Goal: Transaction & Acquisition: Purchase product/service

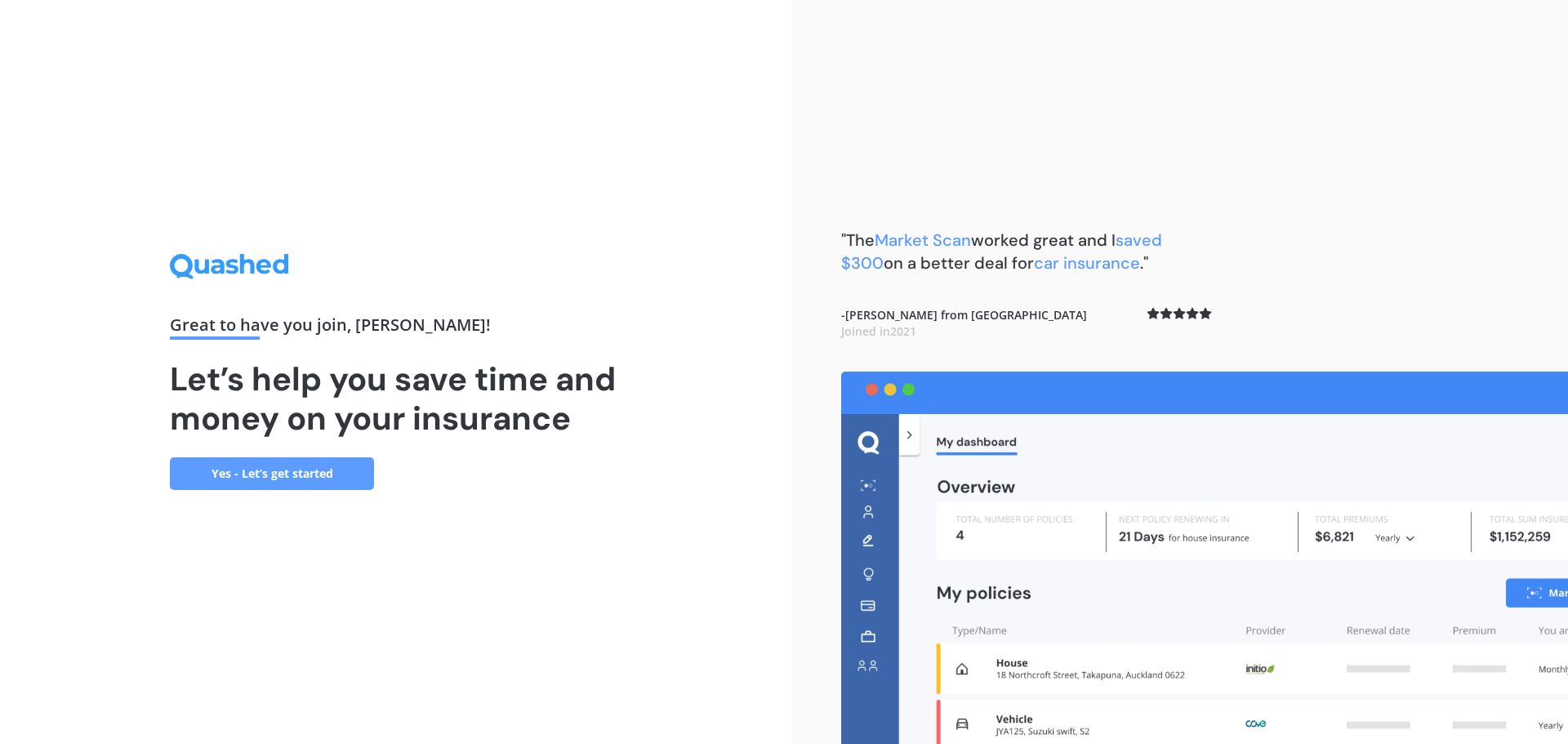
drag, startPoint x: 693, startPoint y: 408, endPoint x: 693, endPoint y: 458, distance: 50.0
click at [259, 475] on link "Yes - Let’s get started" at bounding box center [272, 474] width 205 height 33
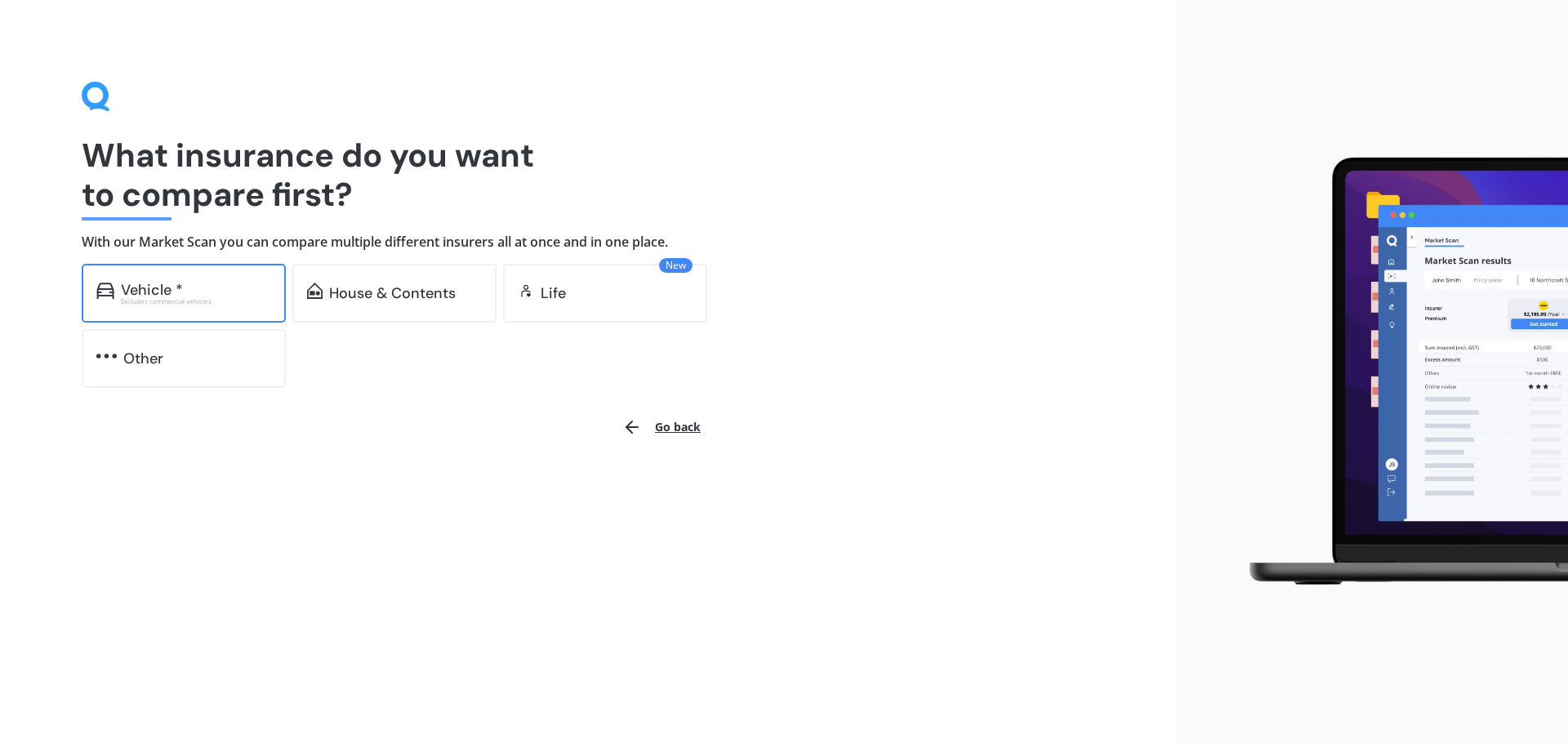
click at [228, 296] on div "Vehicle *" at bounding box center [196, 289] width 150 height 17
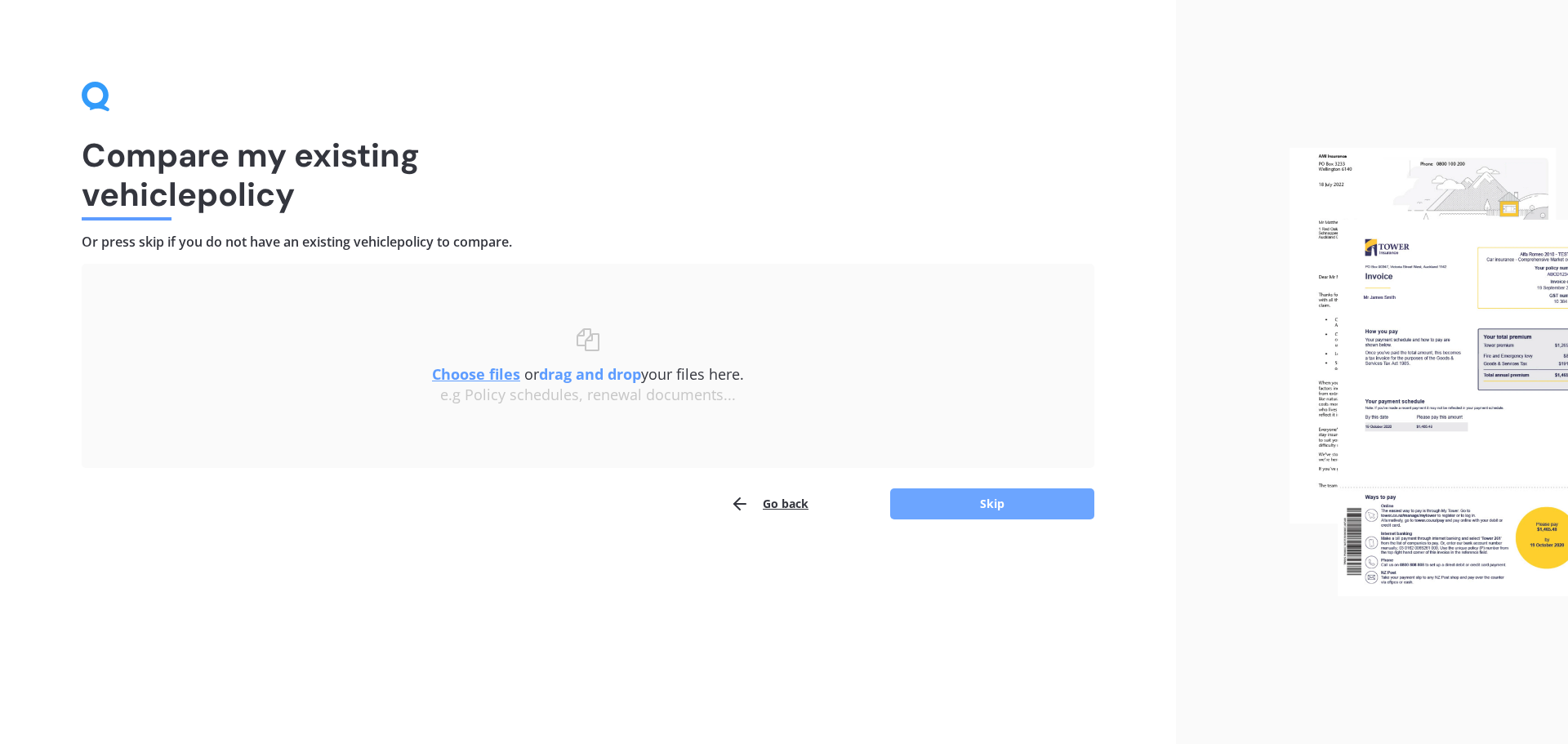
click at [967, 503] on button "Skip" at bounding box center [992, 503] width 205 height 31
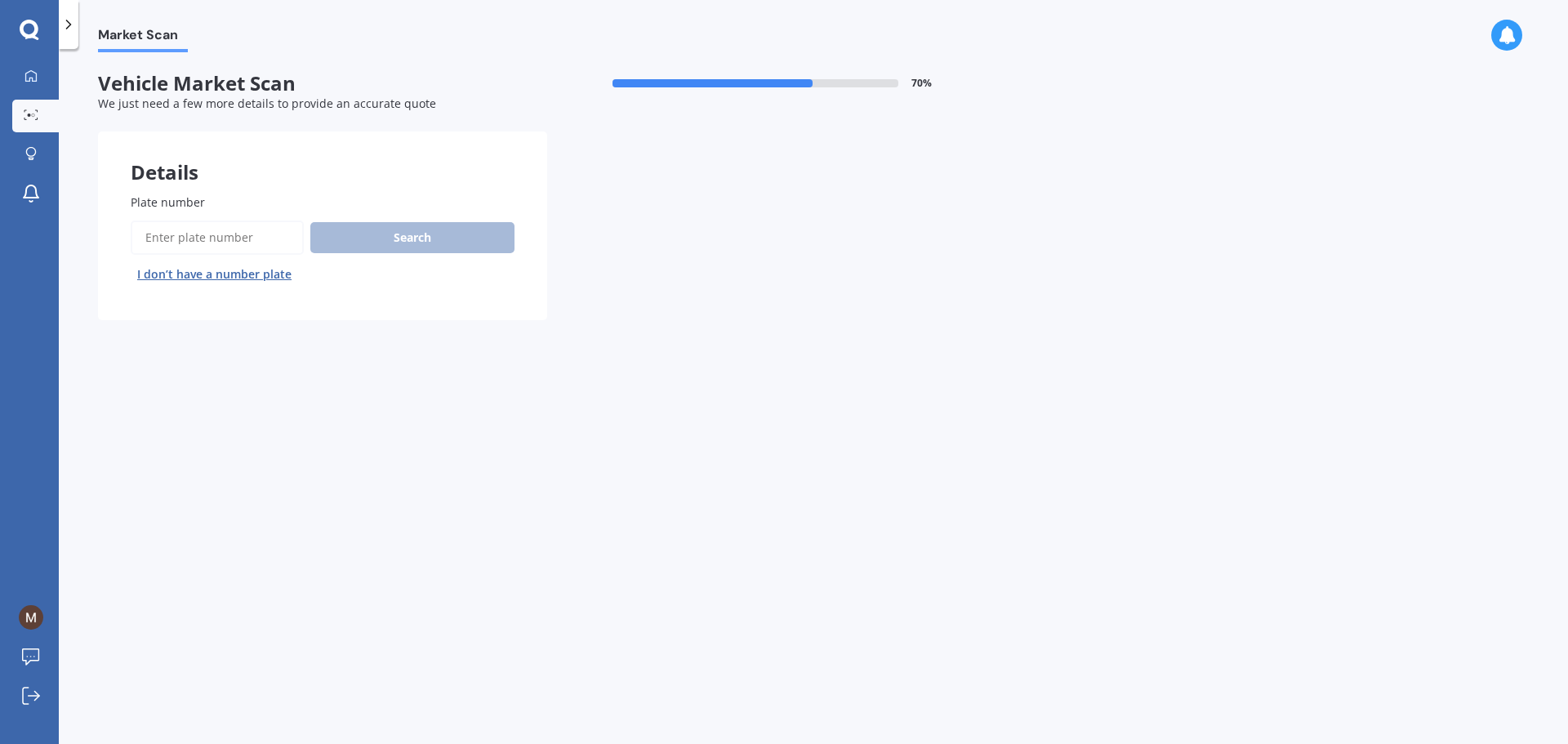
click at [243, 243] on input "Plate number" at bounding box center [217, 237] width 173 height 34
type input "ped70"
click at [414, 249] on button "Search" at bounding box center [413, 238] width 205 height 31
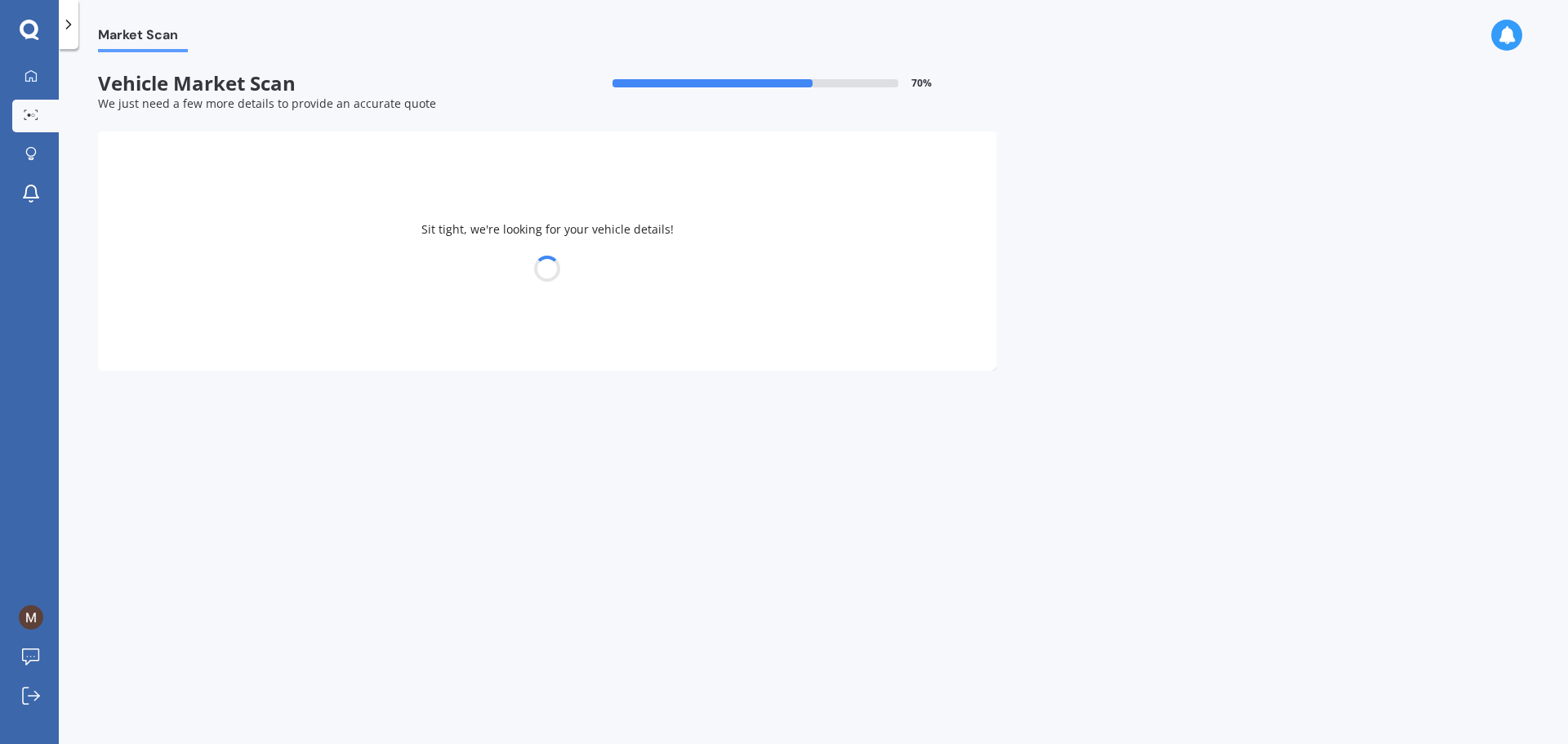
select select "SKODA"
select select "OCTAVIA"
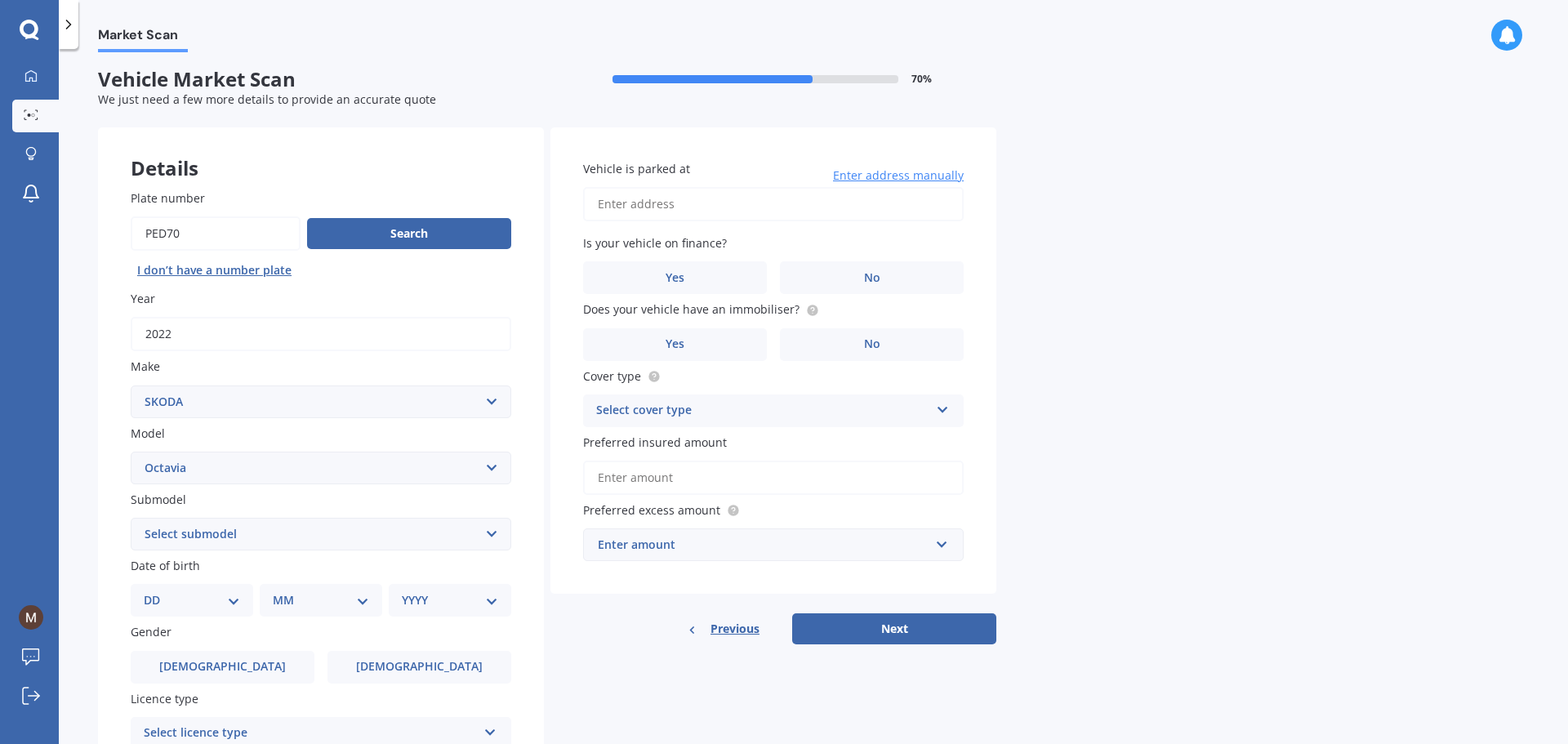
scroll to position [31, 0]
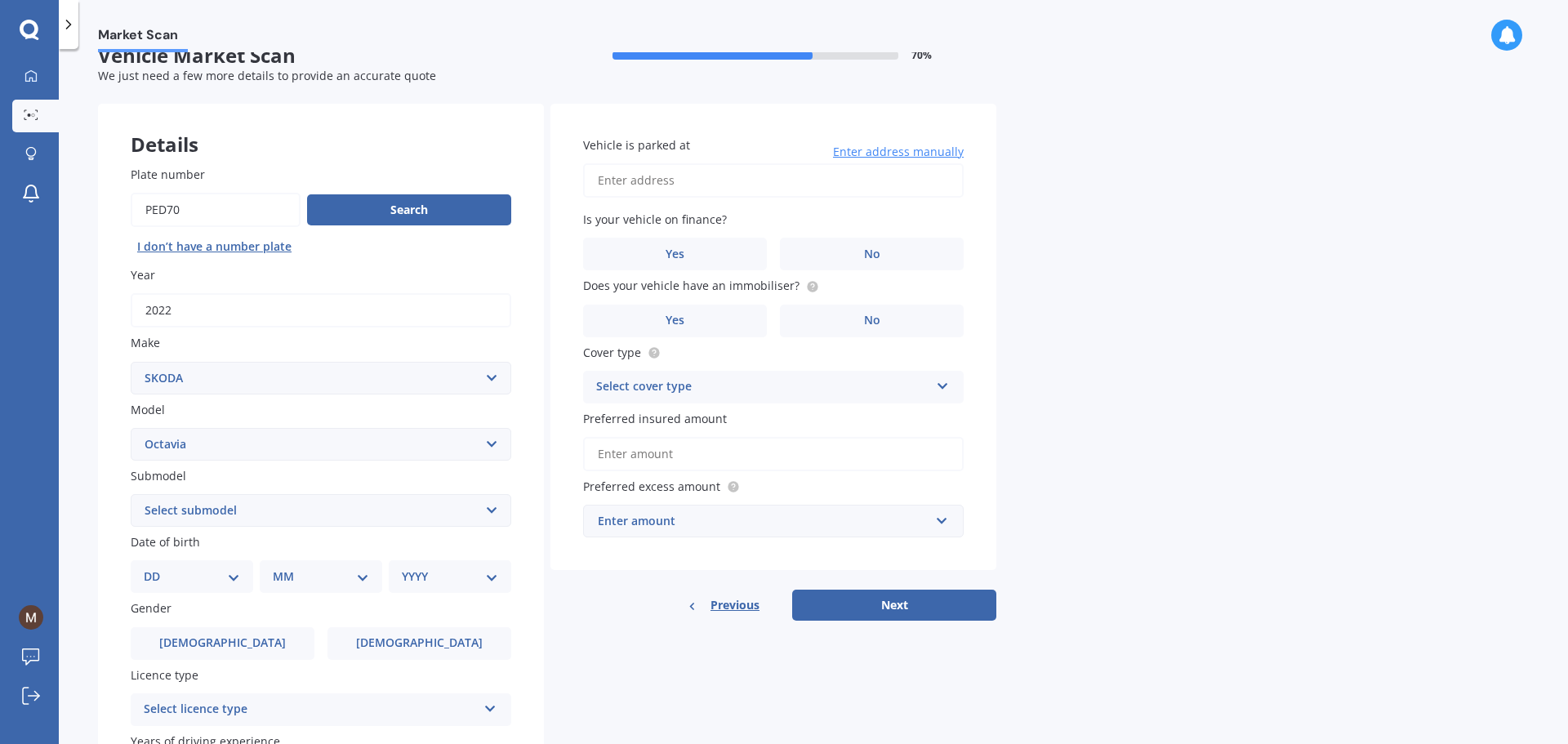
drag, startPoint x: 109, startPoint y: 390, endPoint x: 105, endPoint y: 428, distance: 38.2
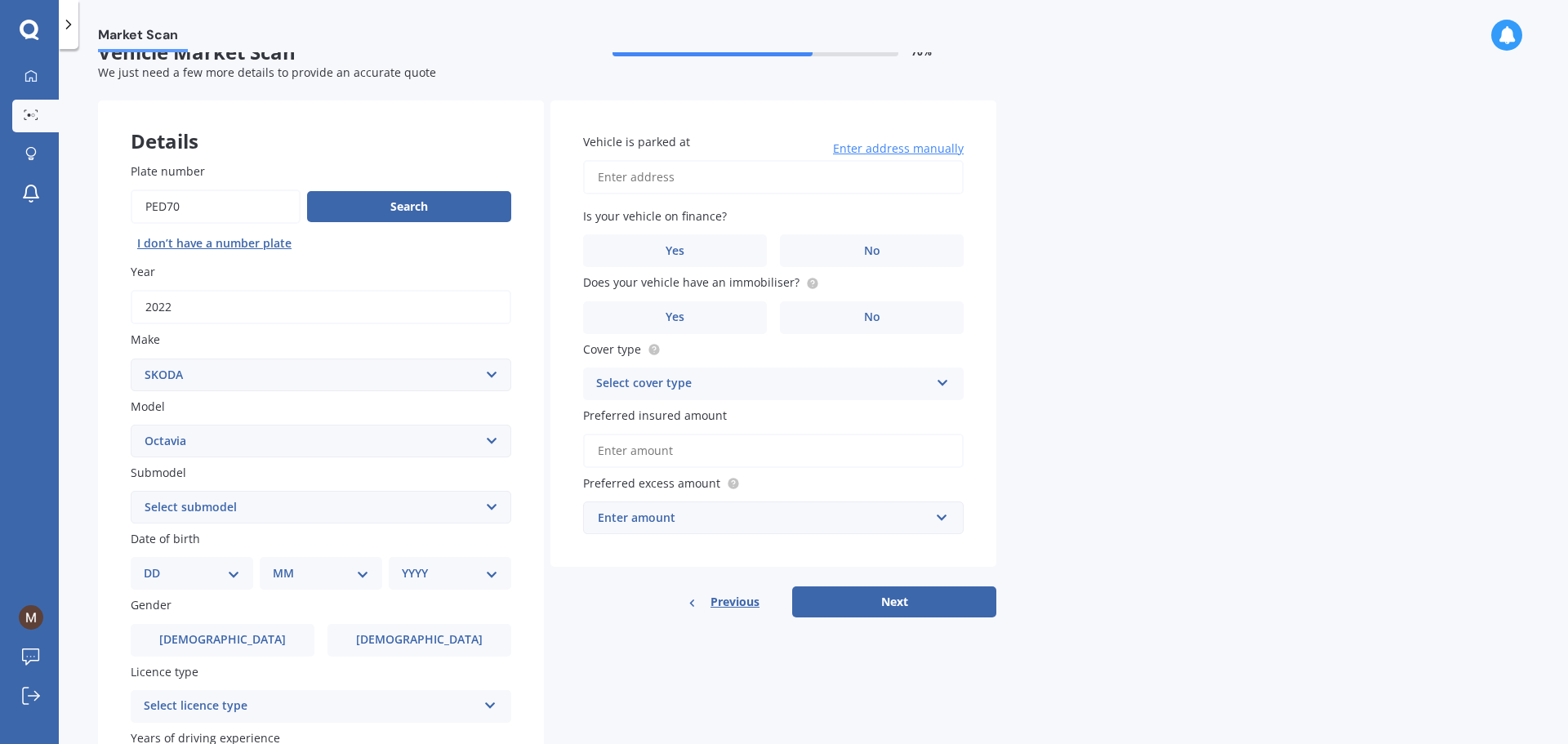
click at [230, 570] on select "DD 01 02 03 04 05 06 07 08 09 10 11 12 13 14 15 16 17 18 19 20 21 22 23 24 25 2…" at bounding box center [192, 573] width 96 height 18
select select "19"
click at [157, 564] on select "DD 01 02 03 04 05 06 07 08 09 10 11 12 13 14 15 16 17 18 19 20 21 22 23 24 25 2…" at bounding box center [192, 573] width 96 height 18
click at [367, 574] on select "MM 01 02 03 04 05 06 07 08 09 10 11 12" at bounding box center [324, 573] width 90 height 18
select select "07"
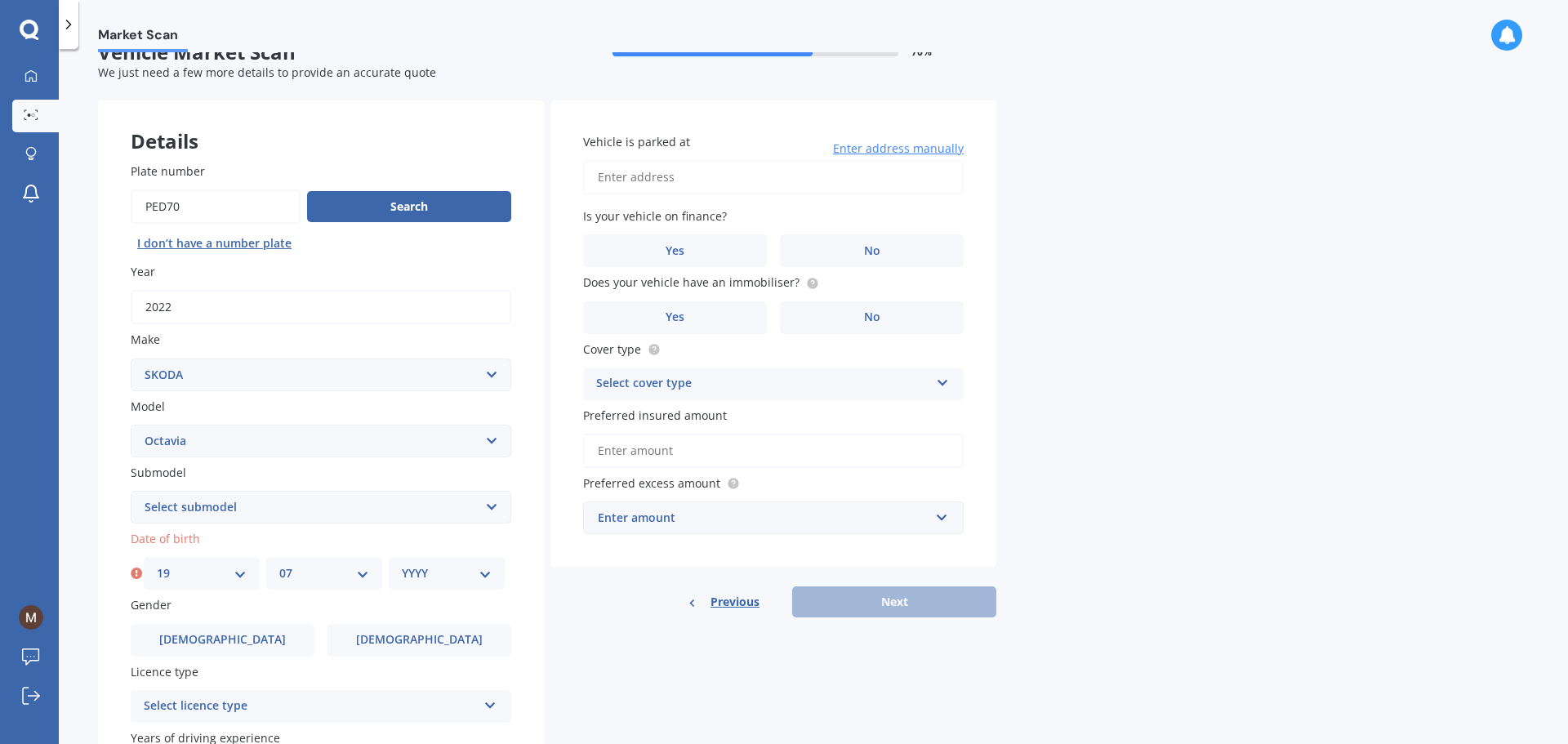
click at [280, 564] on select "MM 01 02 03 04 05 06 07 08 09 10 11 12" at bounding box center [324, 573] width 90 height 18
click at [493, 572] on div "YYYY 2025 2024 2023 2022 2021 2020 2019 2018 2017 2016 2015 2014 2013 2012 2011…" at bounding box center [446, 574] width 116 height 33
click at [467, 576] on select "YYYY 2025 2024 2023 2022 2021 2020 2019 2018 2017 2016 2015 2014 2013 2012 2011…" at bounding box center [447, 573] width 90 height 18
select select "1983"
click at [402, 564] on select "YYYY 2025 2024 2023 2022 2021 2020 2019 2018 2017 2016 2015 2014 2013 2012 2011…" at bounding box center [447, 573] width 90 height 18
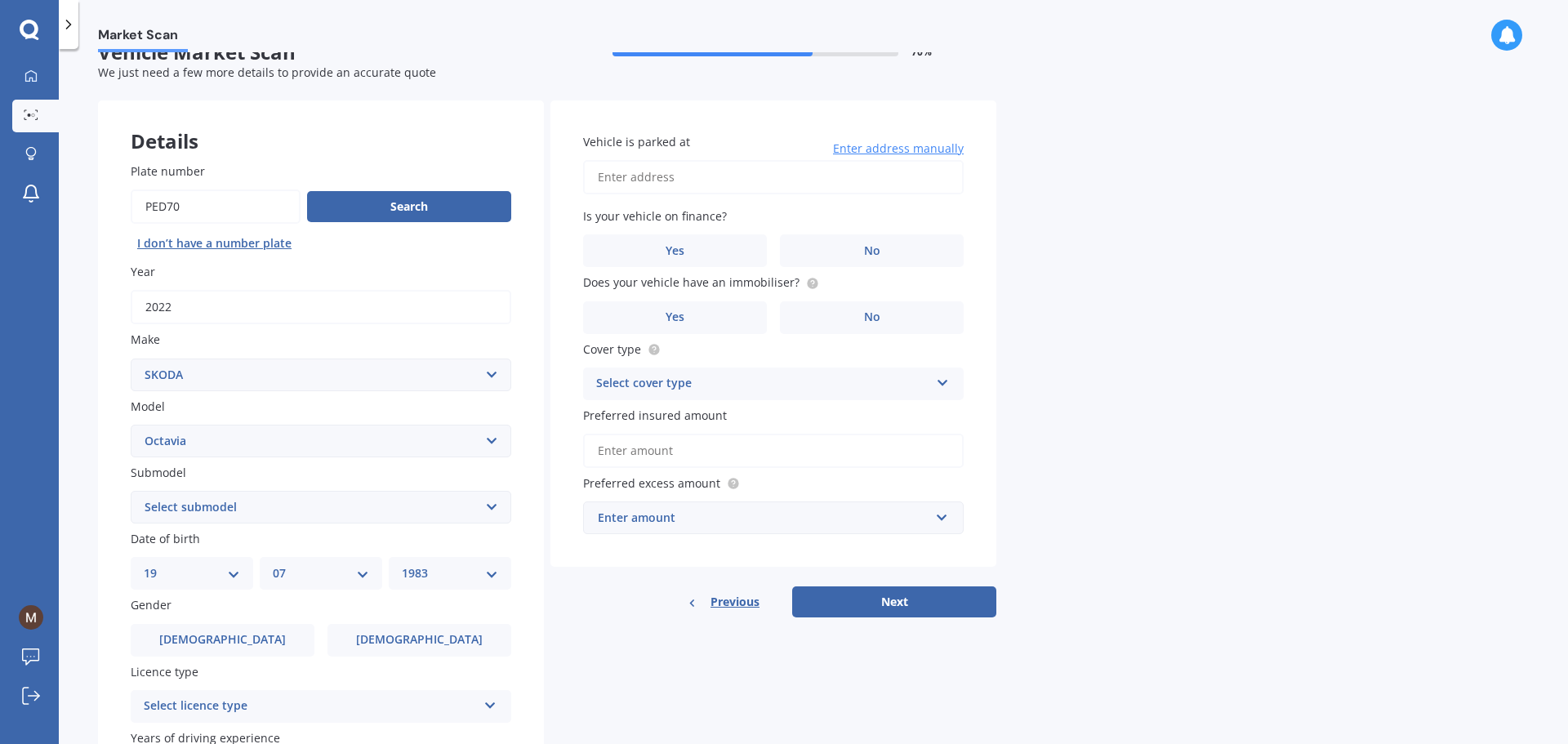
click at [95, 534] on div "Market Scan Vehicle Market Scan 70 % We just need a few more details to provide…" at bounding box center [813, 400] width 1510 height 695
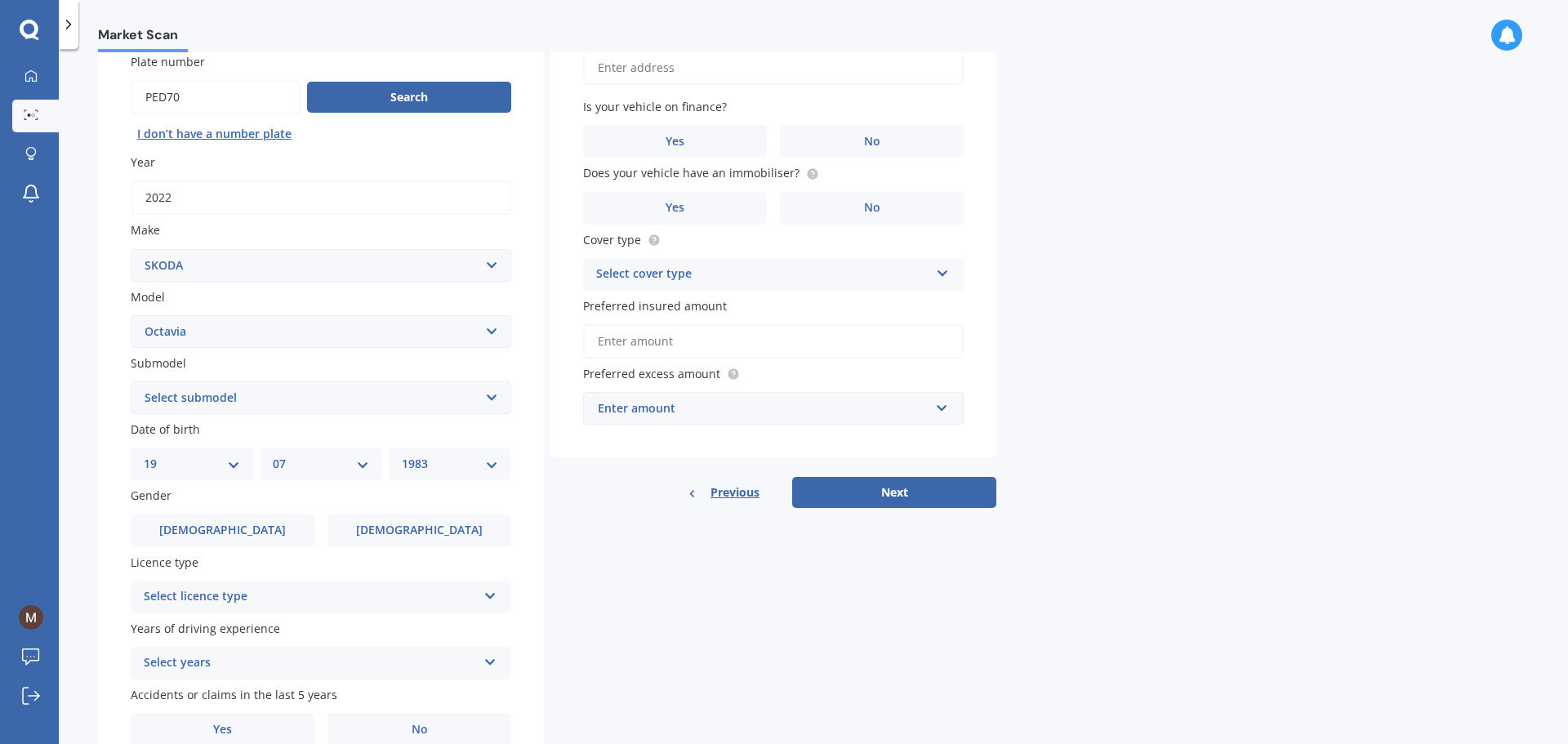
scroll to position [217, 0]
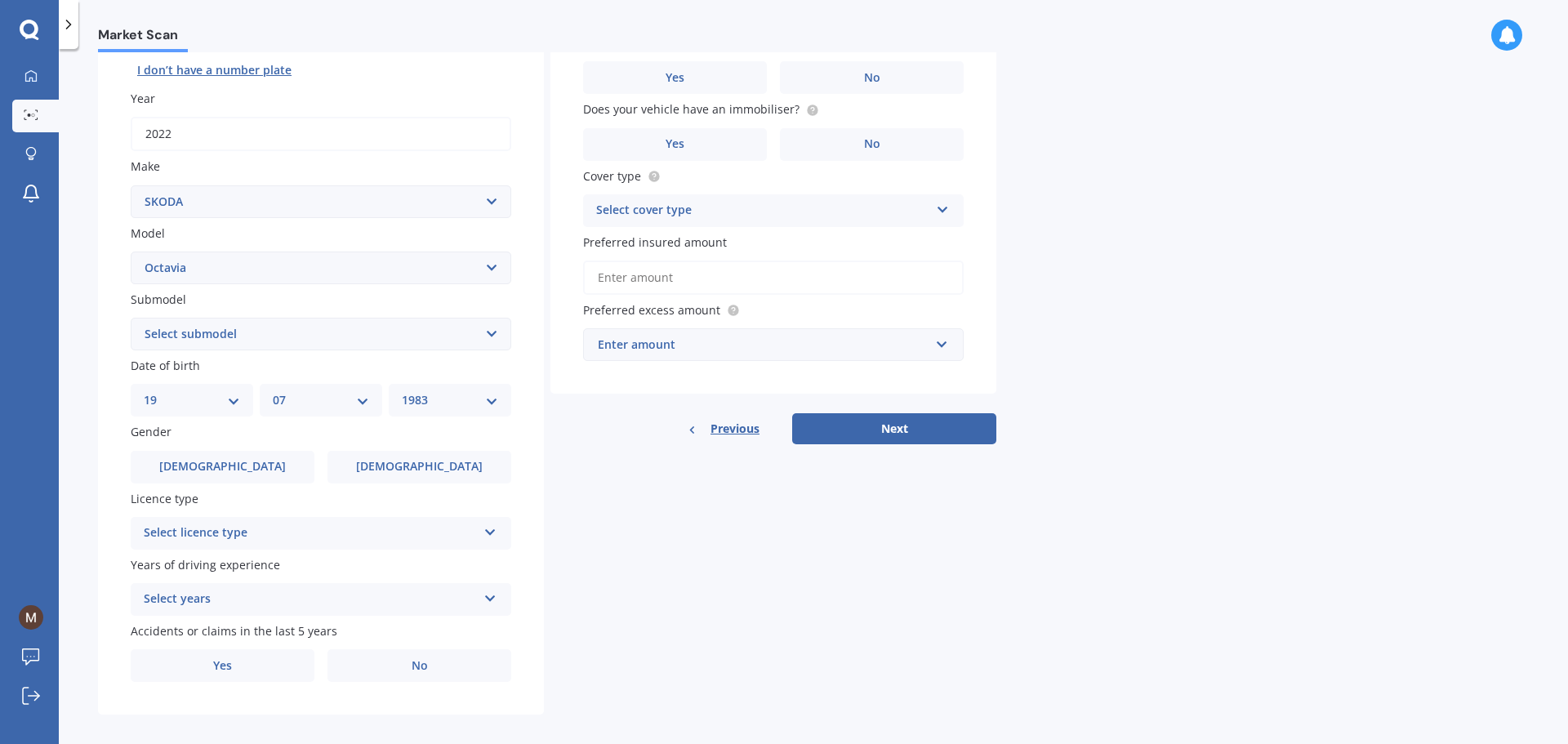
drag, startPoint x: 95, startPoint y: 534, endPoint x: 89, endPoint y: 590, distance: 56.3
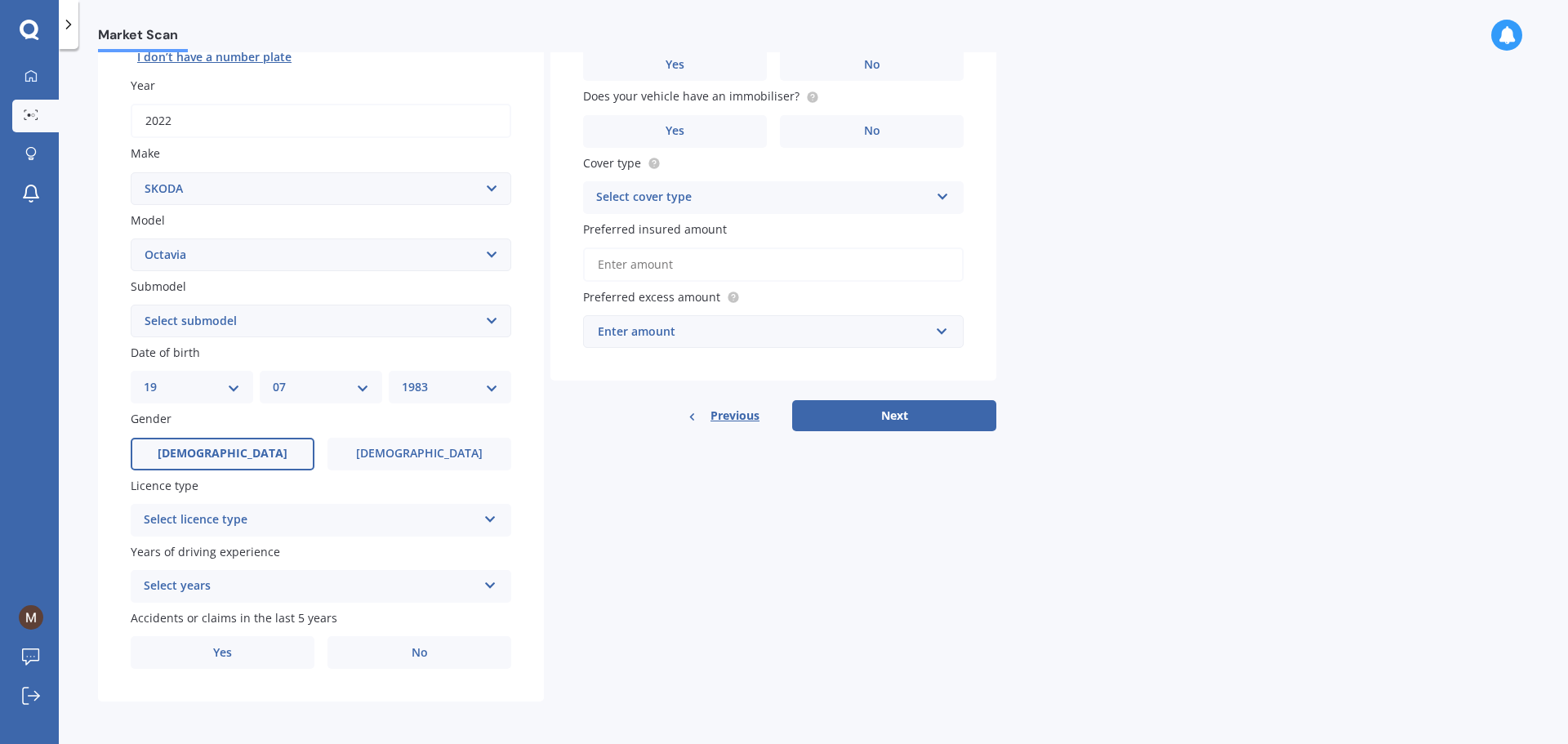
click at [250, 464] on label "[DEMOGRAPHIC_DATA]" at bounding box center [222, 454] width 184 height 33
click at [0, 0] on input "[DEMOGRAPHIC_DATA]" at bounding box center [0, 0] width 0 height 0
click at [308, 518] on div "Select licence type" at bounding box center [311, 520] width 333 height 19
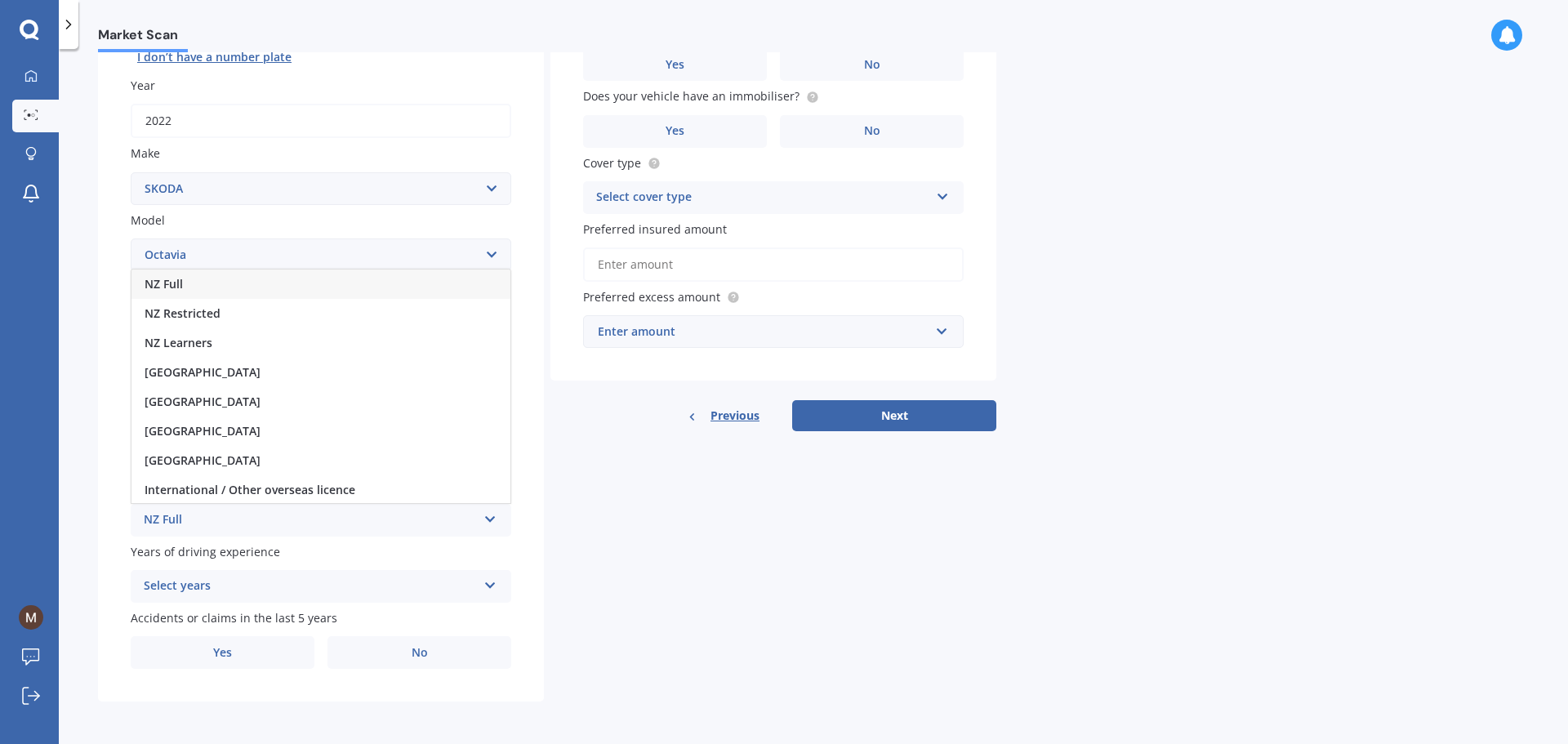
click at [229, 282] on div "NZ Full" at bounding box center [320, 284] width 379 height 29
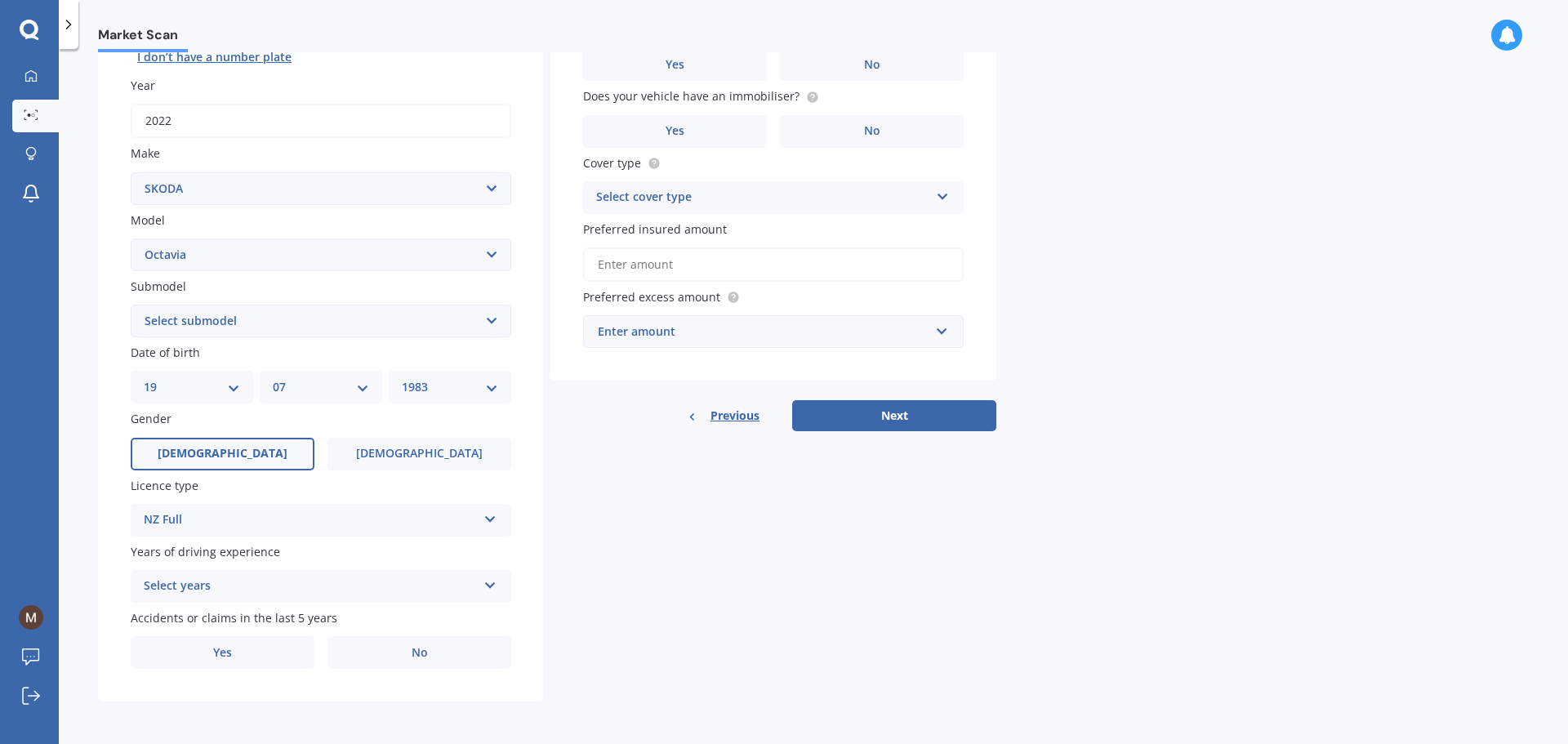
click at [243, 589] on div "Select years" at bounding box center [311, 586] width 333 height 19
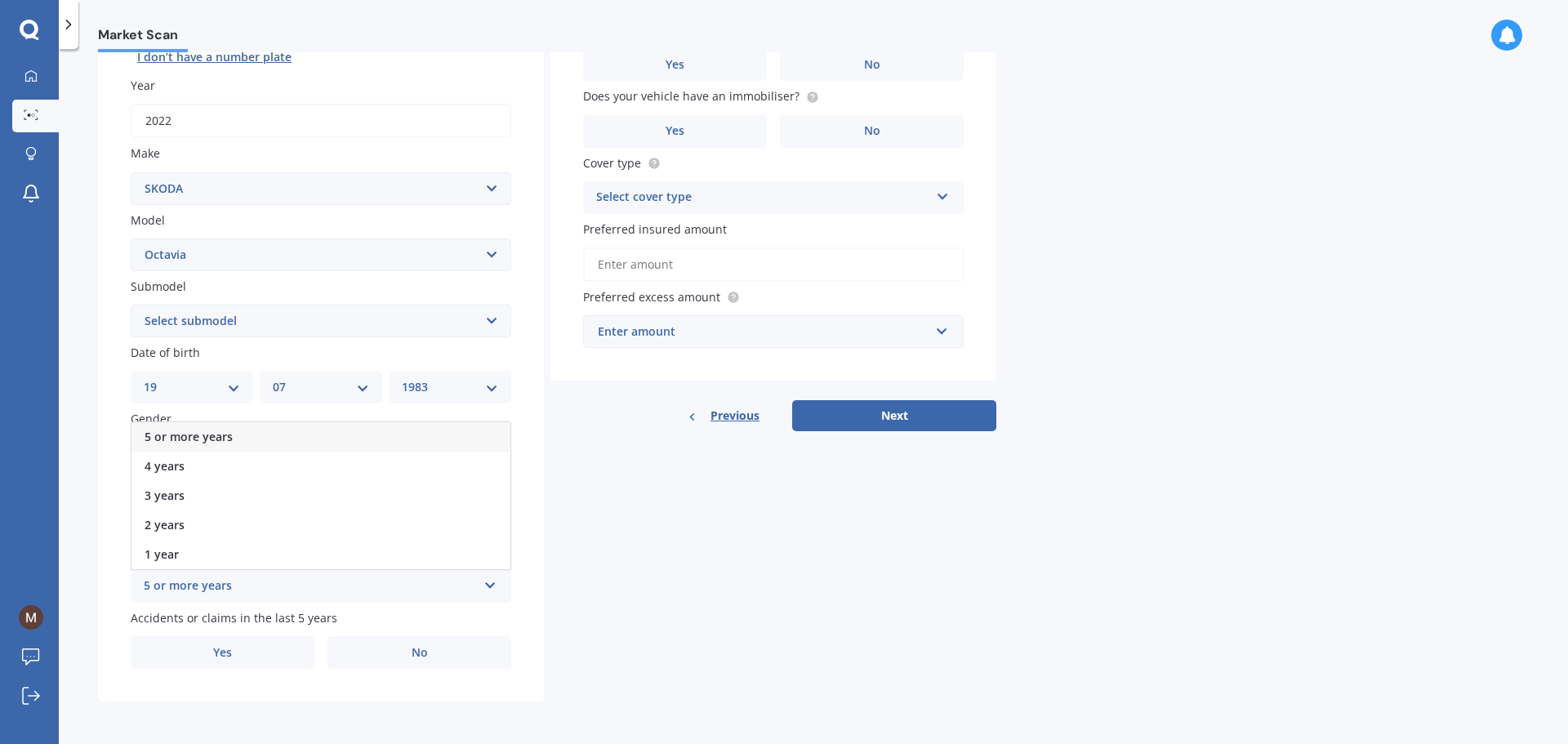
click at [244, 439] on div "5 or more years" at bounding box center [320, 437] width 379 height 29
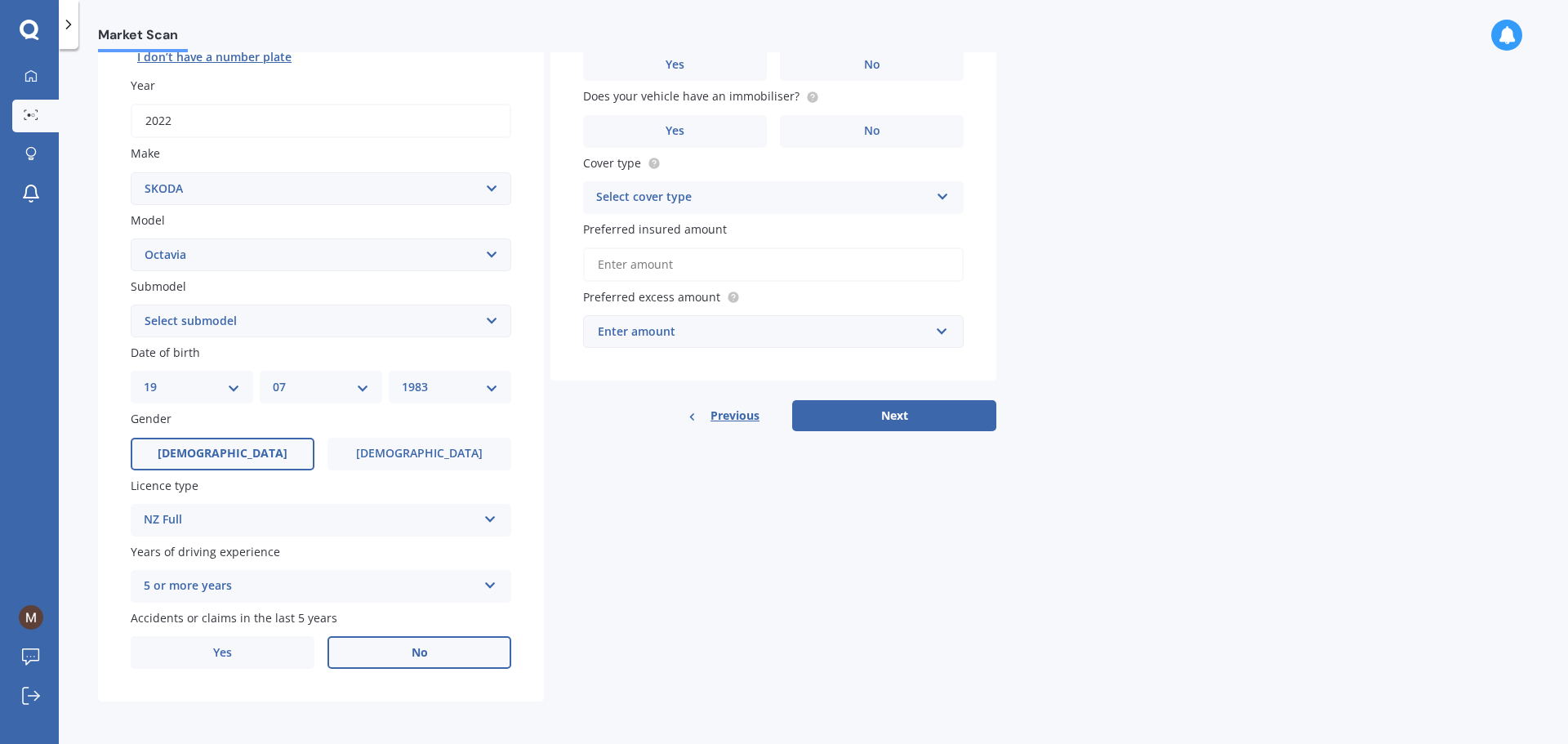
click at [440, 658] on label "No" at bounding box center [419, 652] width 184 height 33
click at [0, 0] on input "No" at bounding box center [0, 0] width 0 height 0
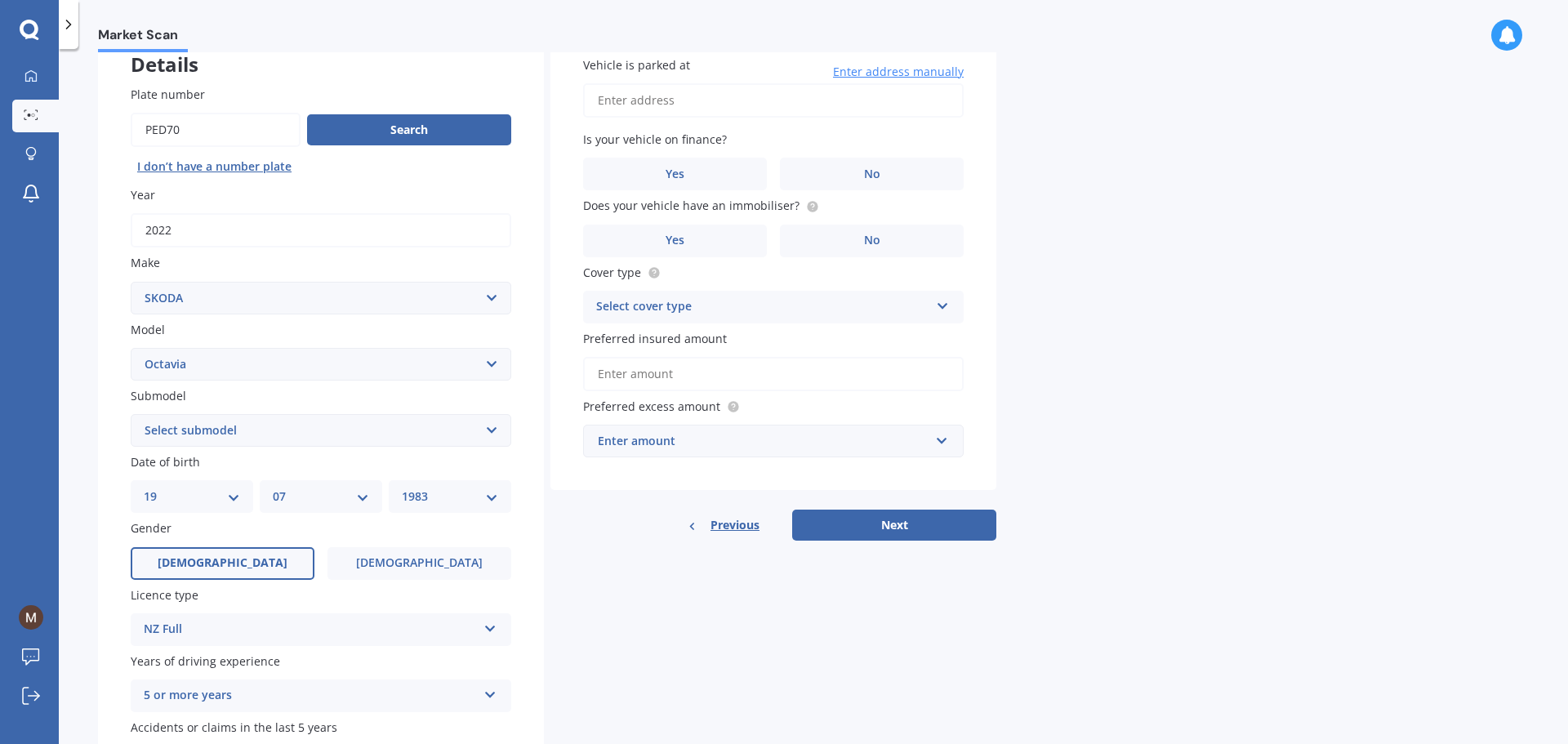
scroll to position [0, 0]
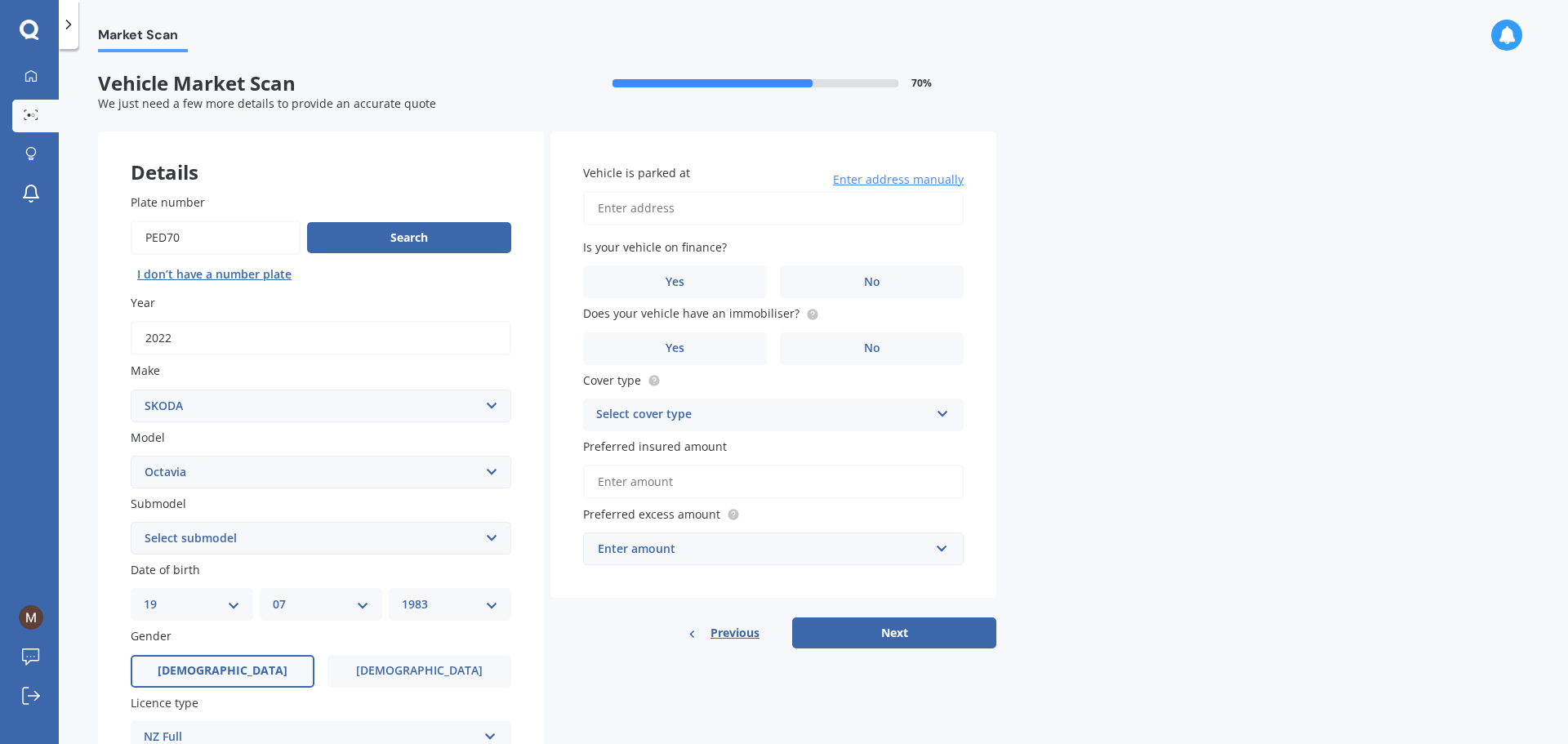
drag, startPoint x: 1039, startPoint y: 634, endPoint x: 1149, endPoint y: 511, distance: 165.0
click at [670, 212] on input "Vehicle is parked at" at bounding box center [773, 207] width 381 height 34
type input "[STREET_ADDRESS]"
click at [903, 280] on label "No" at bounding box center [872, 282] width 184 height 33
click at [0, 0] on input "No" at bounding box center [0, 0] width 0 height 0
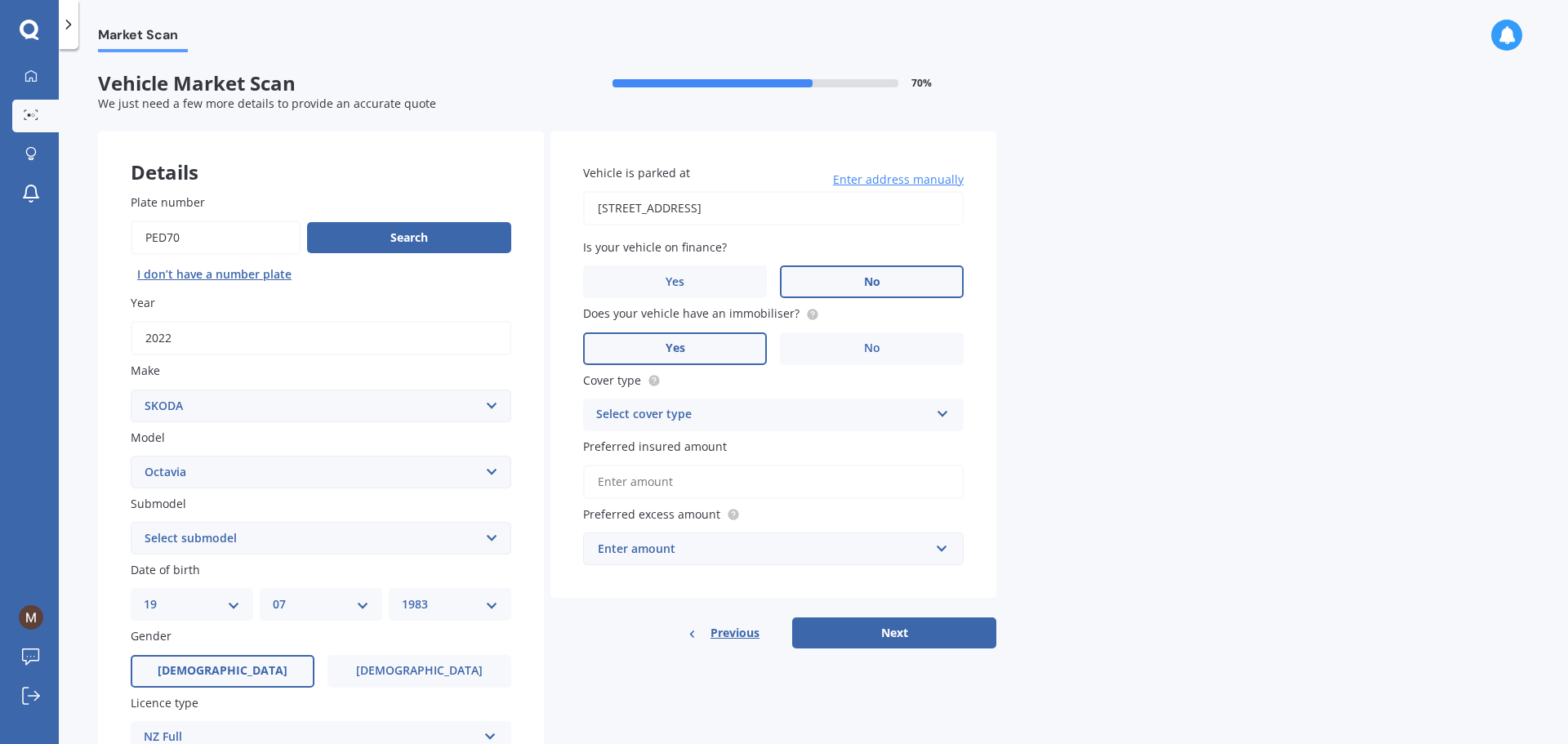
click at [719, 352] on label "Yes" at bounding box center [675, 349] width 184 height 33
click at [0, 0] on input "Yes" at bounding box center [0, 0] width 0 height 0
click at [946, 411] on icon at bounding box center [943, 411] width 14 height 12
click at [647, 449] on span "Comprehensive" at bounding box center [640, 446] width 87 height 16
click at [803, 488] on input "Preferred insured amount" at bounding box center [773, 481] width 381 height 34
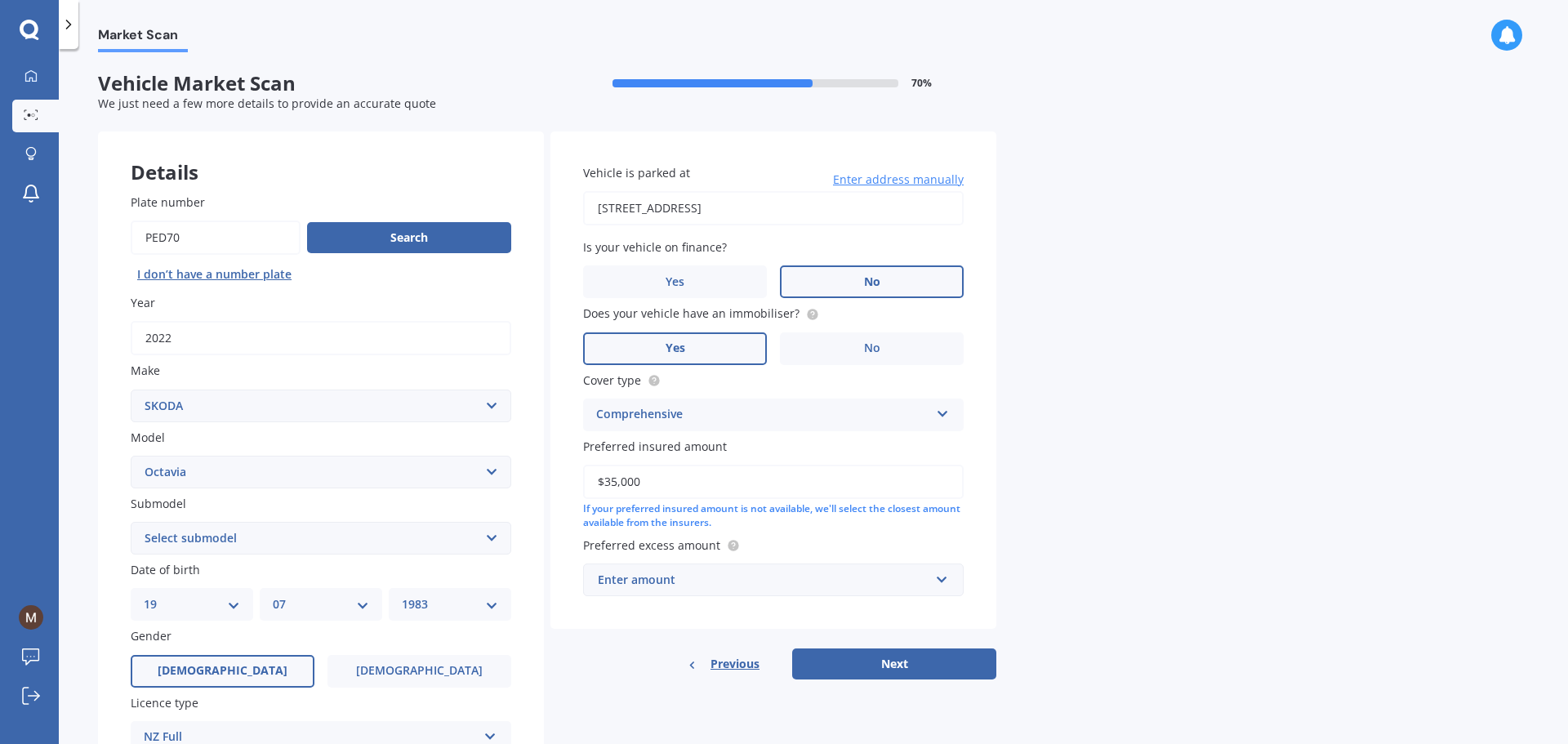
type input "$35,000"
click at [1121, 501] on div "Market Scan Vehicle Market Scan 70 % We just need a few more details to provide…" at bounding box center [813, 400] width 1510 height 695
click at [946, 582] on input "text" at bounding box center [767, 579] width 366 height 31
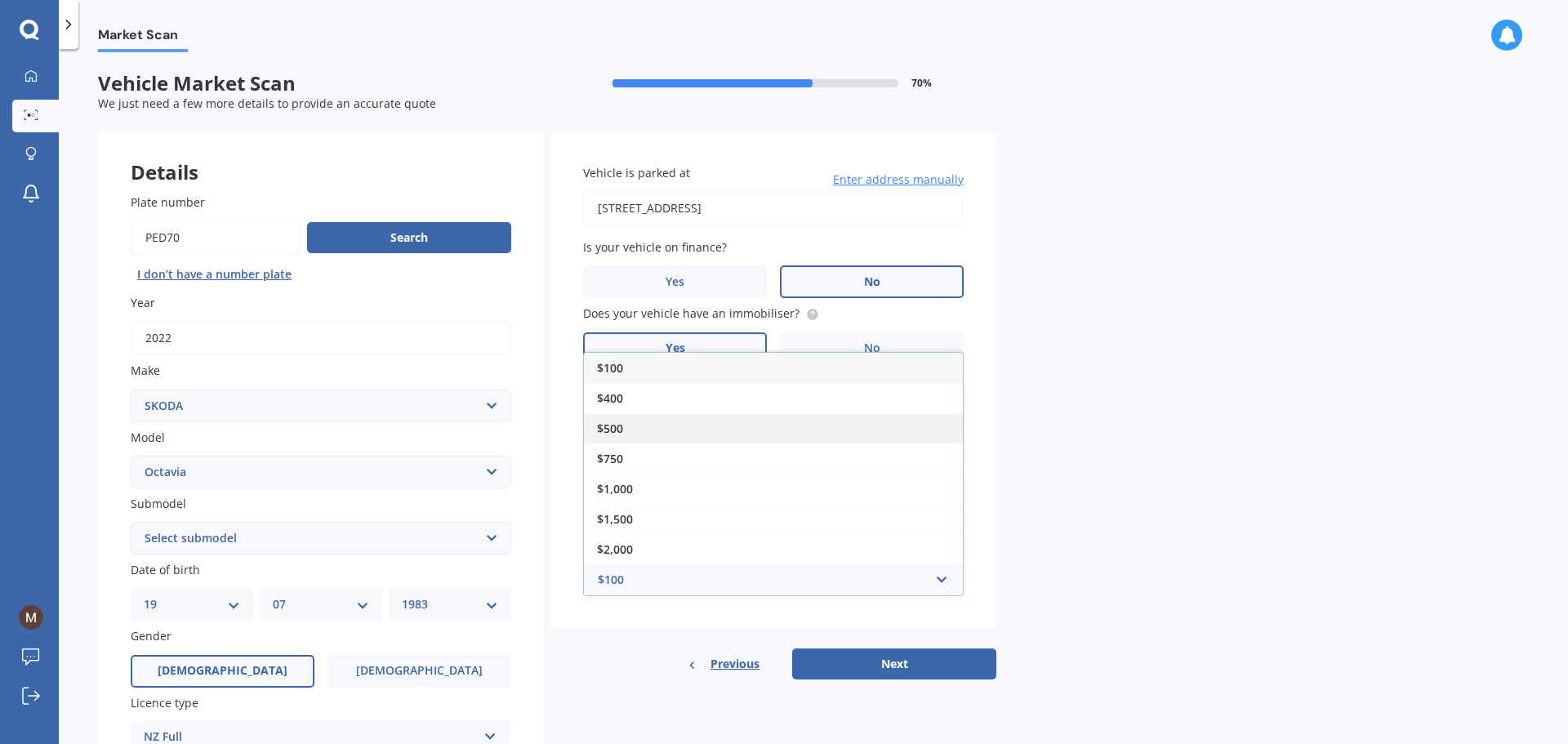
click at [871, 423] on div "$500" at bounding box center [773, 428] width 379 height 30
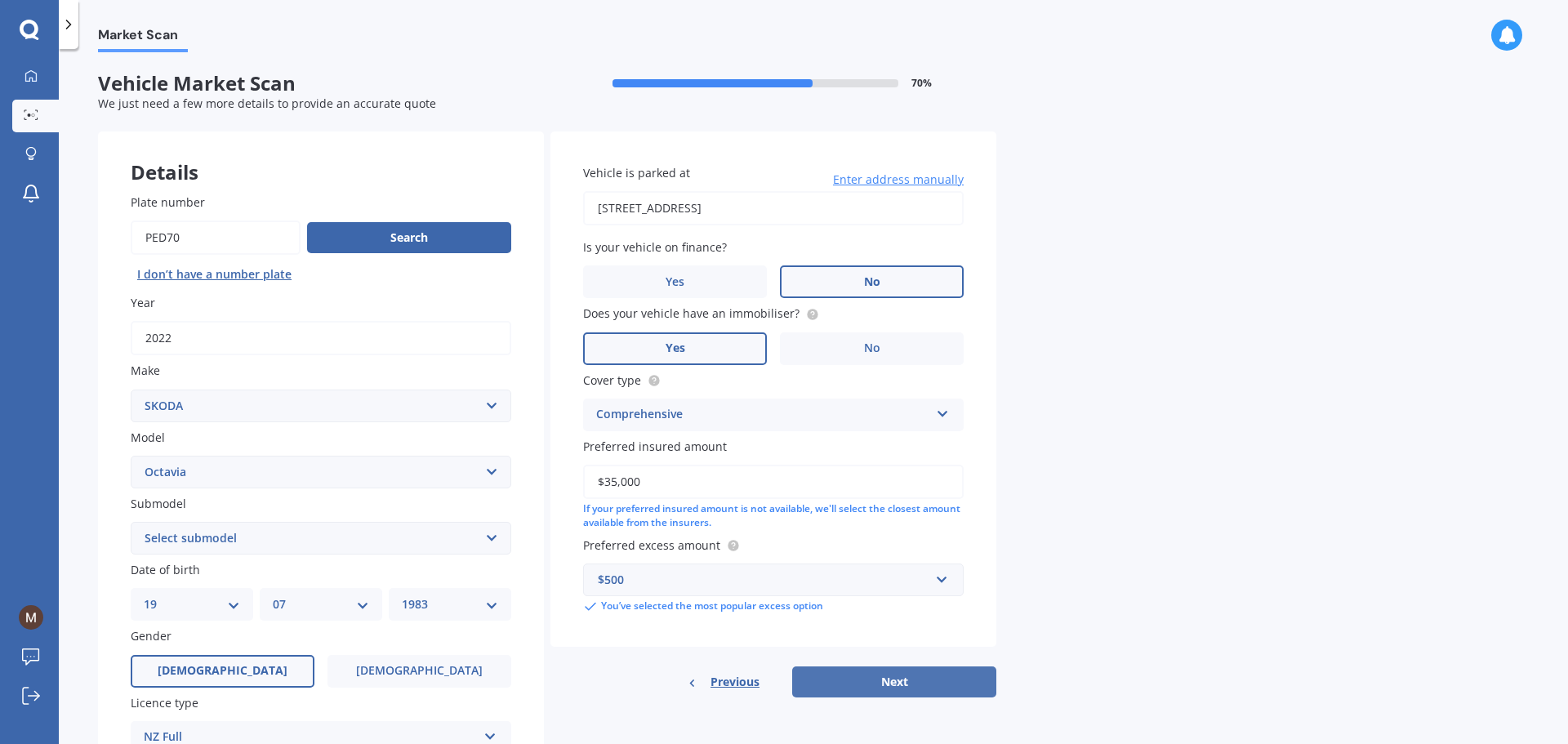
click at [908, 684] on button "Next" at bounding box center [894, 682] width 205 height 31
click at [493, 534] on select "Select submodel (All other) Combi vRS 2.0 TDI Combi 1.6 TDI Combi 1.9 TDI Combi…" at bounding box center [320, 539] width 381 height 33
click at [70, 426] on div "Market Scan Vehicle Market Scan 70 % We just need a few more details to provide…" at bounding box center [813, 400] width 1510 height 695
click at [498, 539] on select "Select submodel (All other) Combi vRS 2.0 TDI Combi 1.6 TDI Combi 1.9 TDI Combi…" at bounding box center [320, 539] width 381 height 33
click at [287, 536] on select "Select submodel (All other) Combi vRS 2.0 TDI Combi 1.6 TDI Combi 1.9 TDI Combi…" at bounding box center [320, 539] width 381 height 33
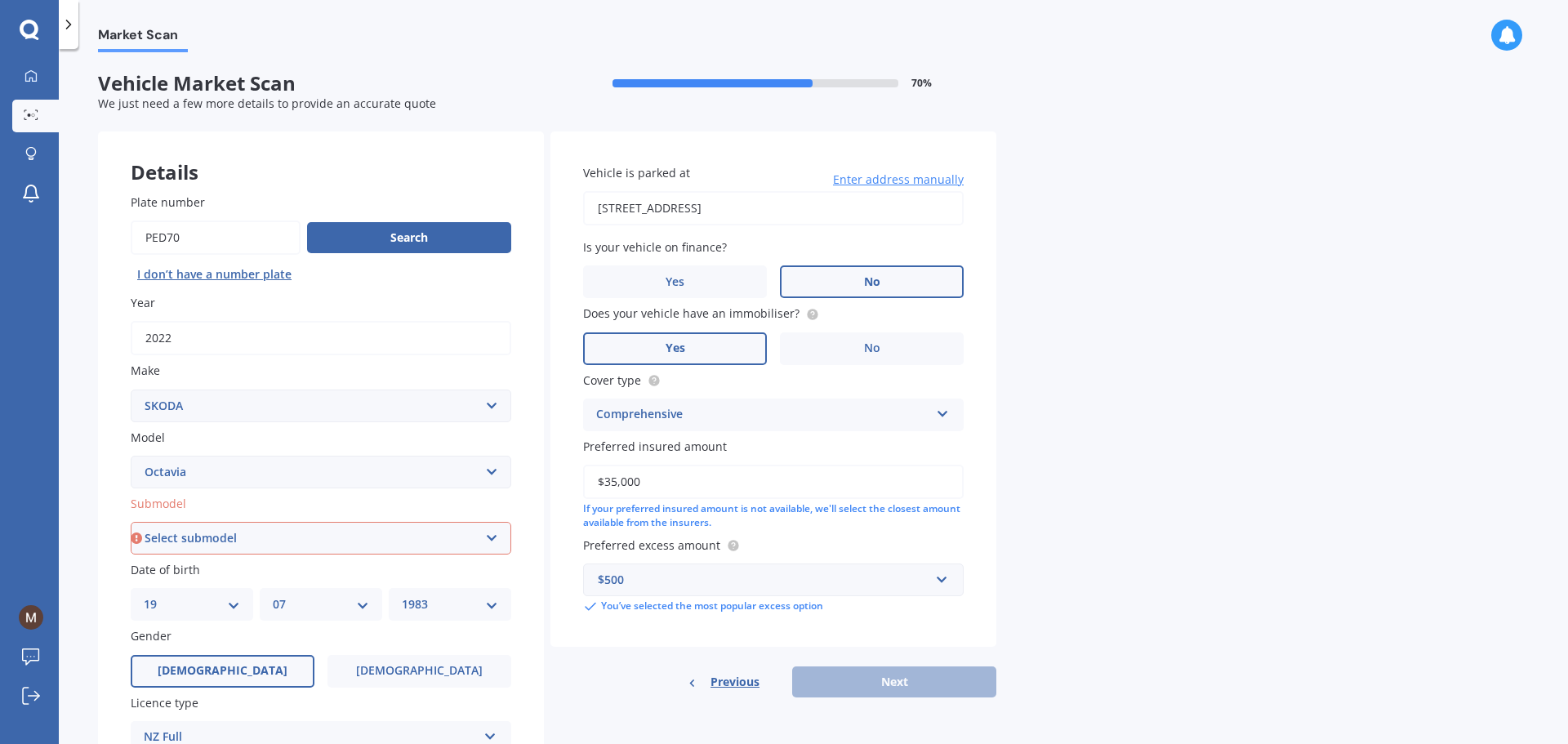
select select "TSI 90 DSG"
click at [131, 522] on select "Select submodel (All other) Combi vRS 2.0 TDI Combi 1.6 TDI Combi 1.9 TDI Combi…" at bounding box center [320, 539] width 381 height 33
click at [251, 540] on select "Select submodel (All other) Combi vRS 2.0 TDI Combi 1.6 TDI Combi 1.9 TDI Combi…" at bounding box center [320, 539] width 381 height 33
click at [131, 522] on select "Select submodel (All other) Combi vRS 2.0 TDI Combi 1.6 TDI Combi 1.9 TDI Combi…" at bounding box center [320, 539] width 381 height 33
click at [98, 465] on div "Plate number Search I don’t have a number plate Year [DATE] Make Select make AC…" at bounding box center [321, 539] width 446 height 759
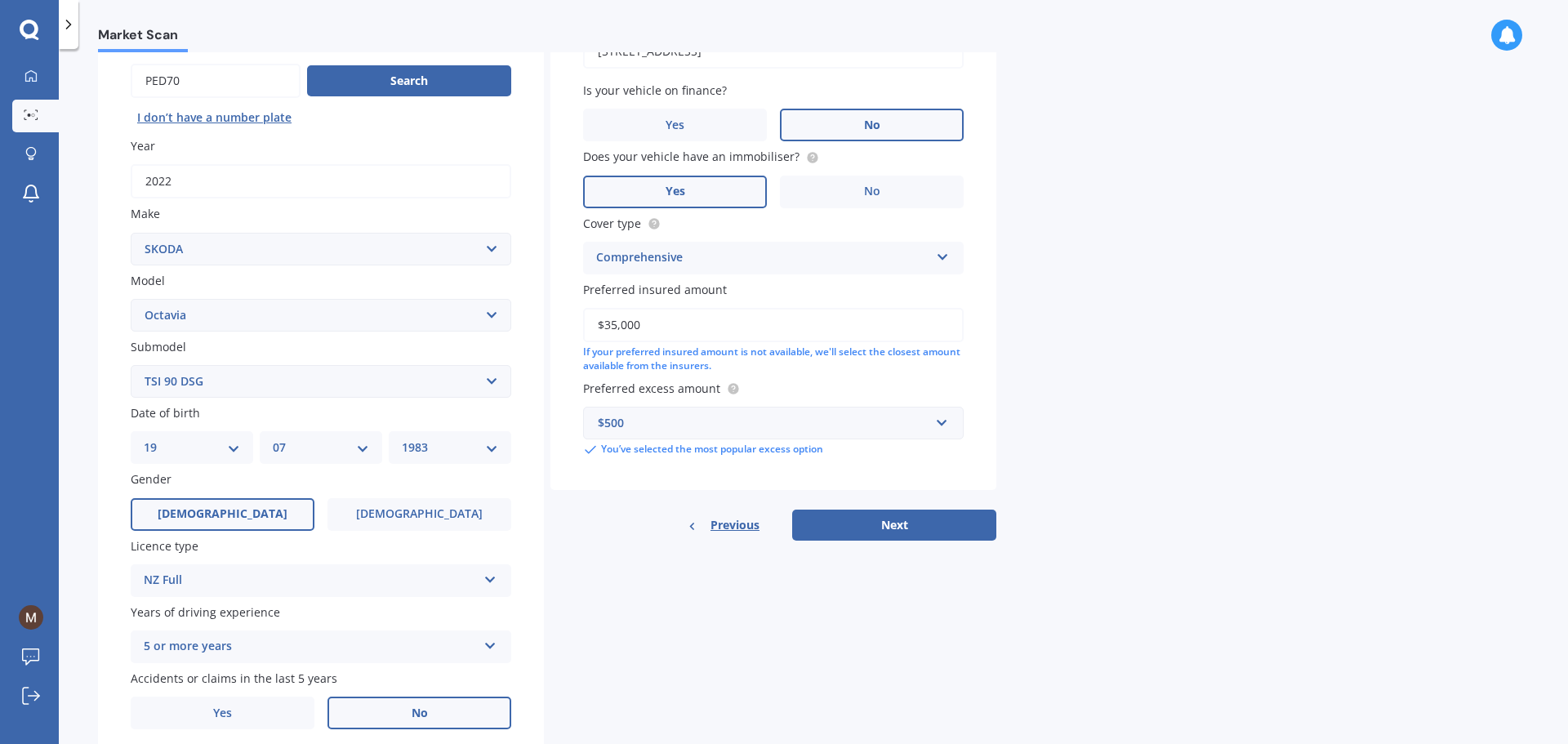
scroll to position [159, 0]
click at [911, 528] on button "Next" at bounding box center [894, 524] width 205 height 31
select select "19"
select select "07"
select select "1983"
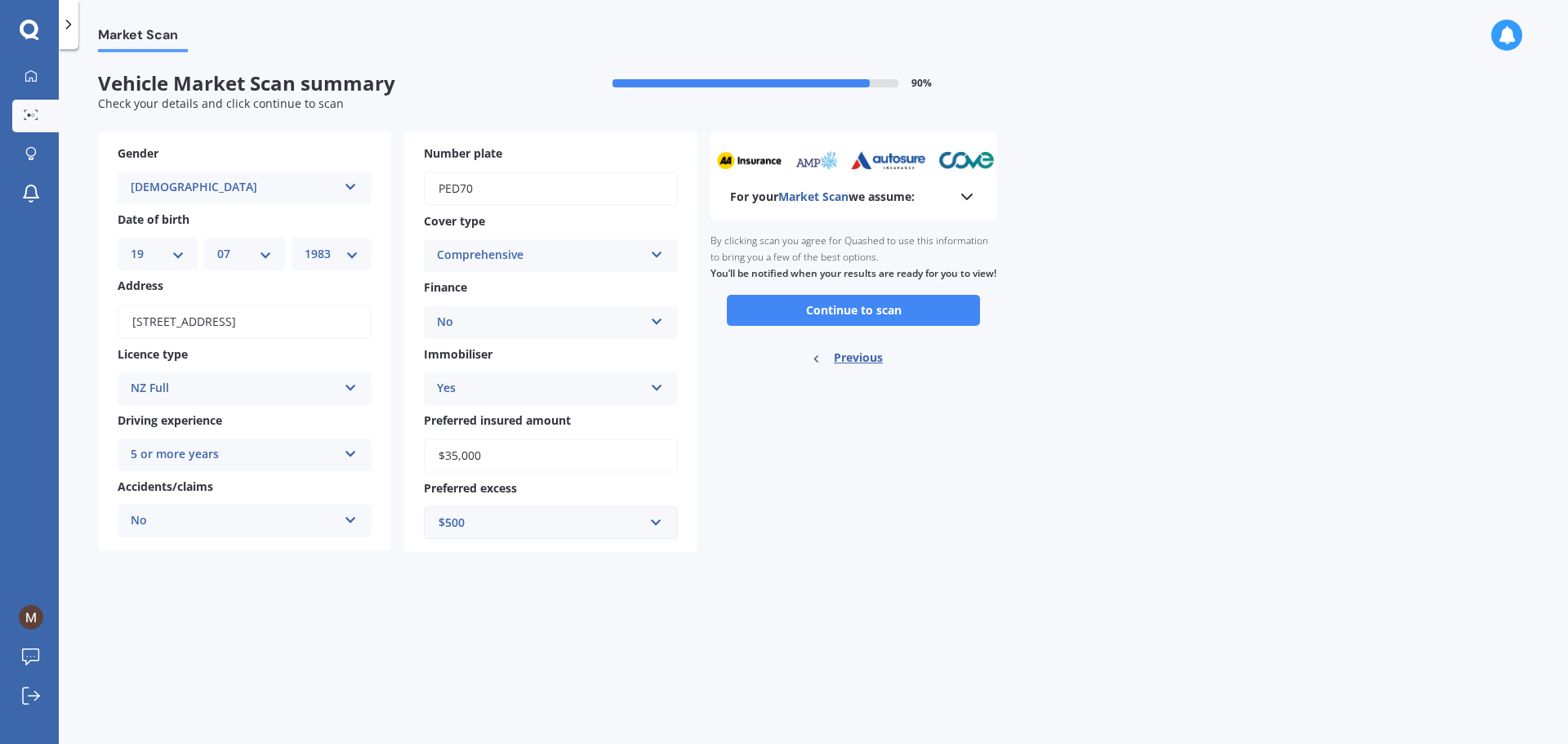
scroll to position [0, 0]
click at [850, 325] on button "Continue to scan" at bounding box center [853, 311] width 253 height 31
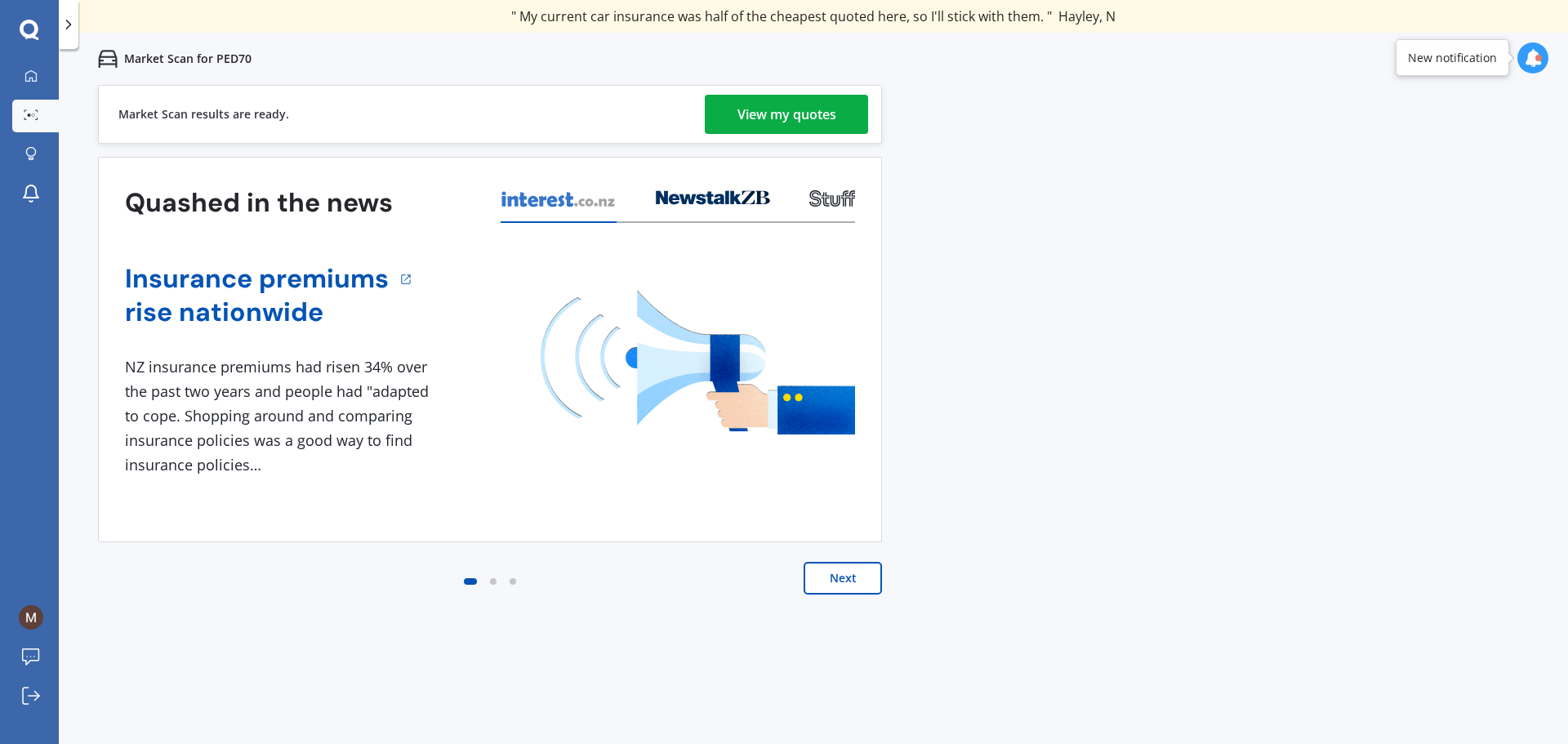
click at [823, 114] on div "View my quotes" at bounding box center [786, 114] width 98 height 39
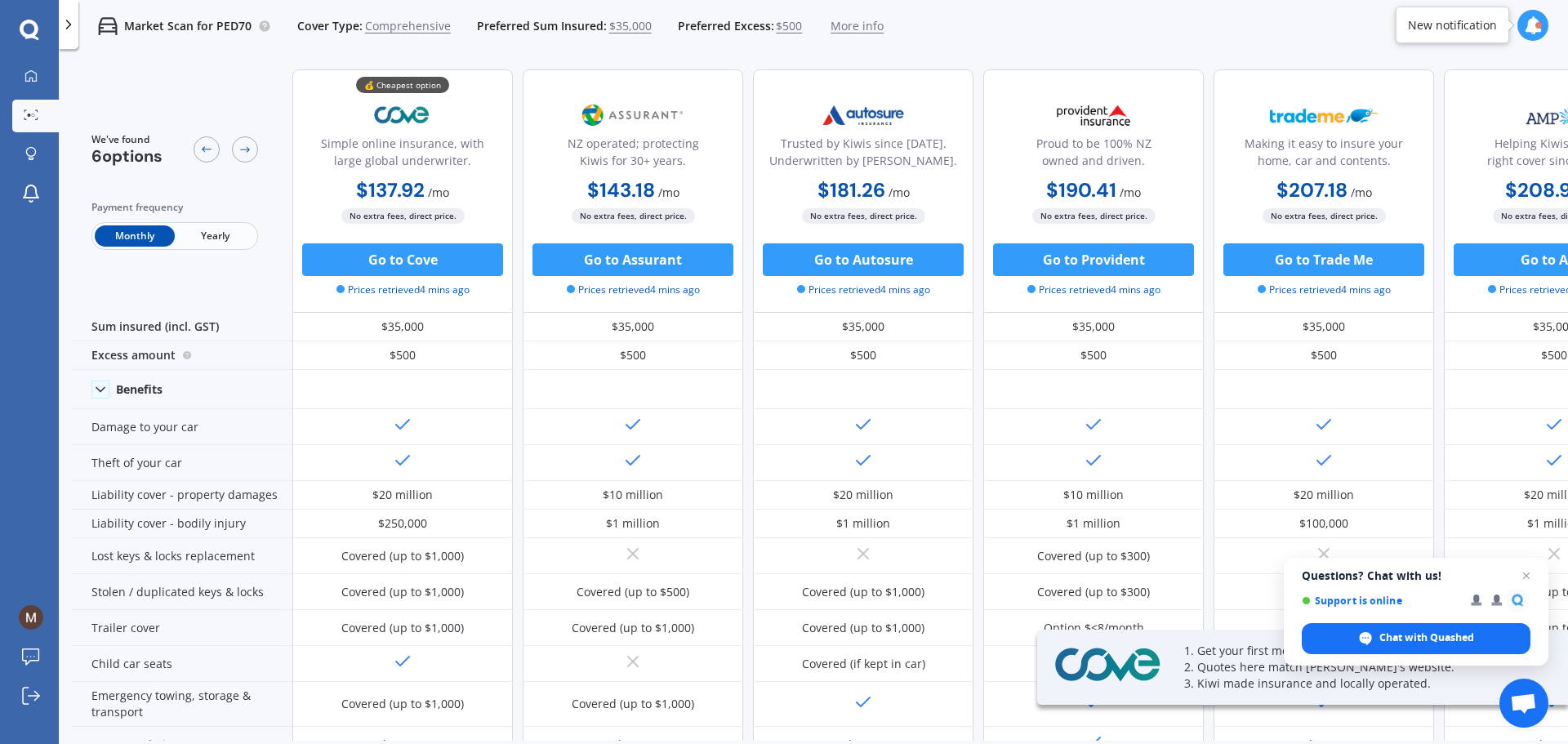
click at [210, 238] on span "Yearly" at bounding box center [214, 236] width 80 height 21
